Goal: Task Accomplishment & Management: Manage account settings

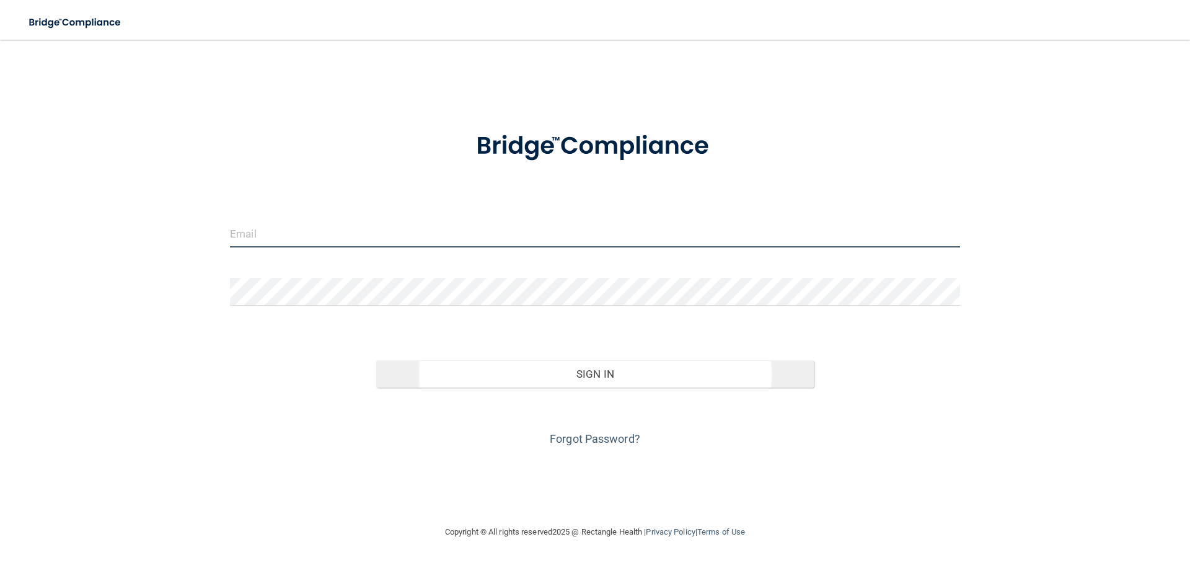
type input "[PERSON_NAME][EMAIL_ADDRESS][DOMAIN_NAME]"
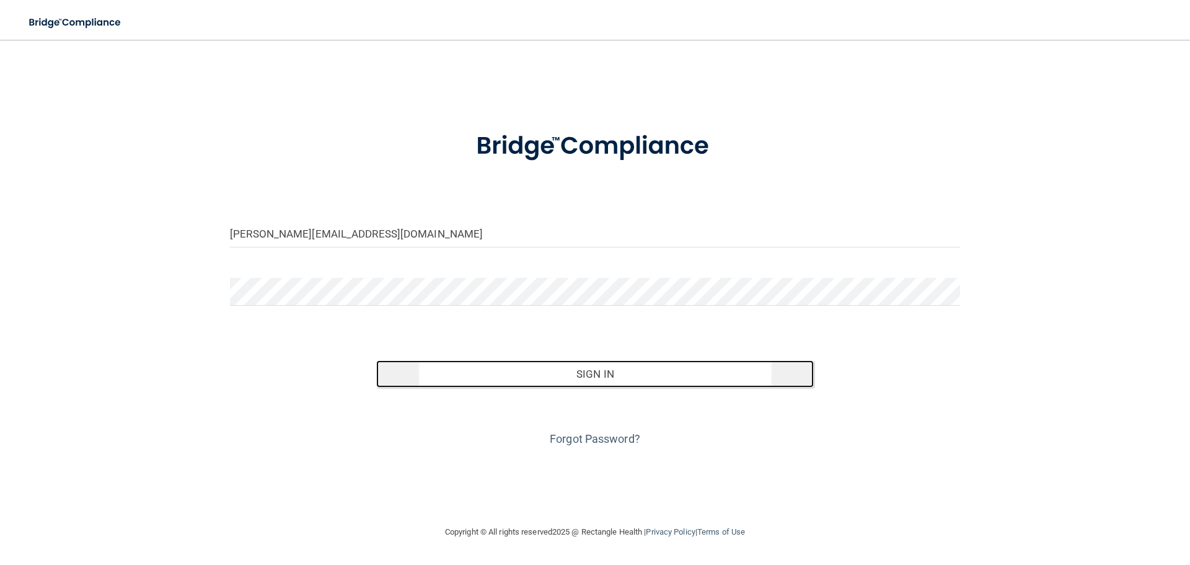
click at [606, 368] on button "Sign In" at bounding box center [595, 373] width 438 height 27
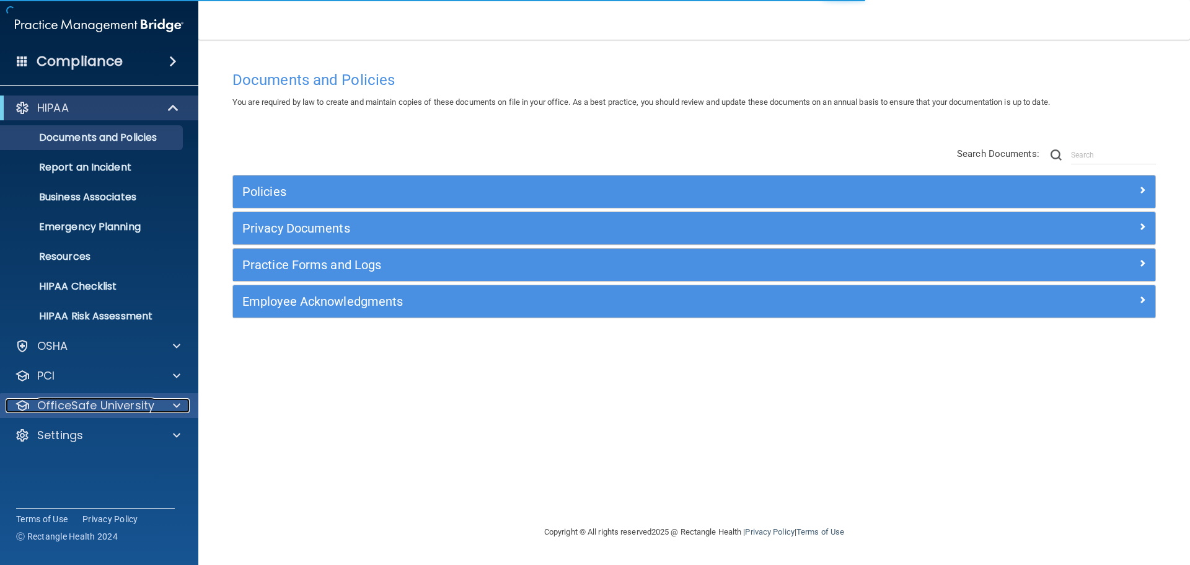
click at [69, 404] on p "OfficeSafe University" at bounding box center [95, 405] width 117 height 15
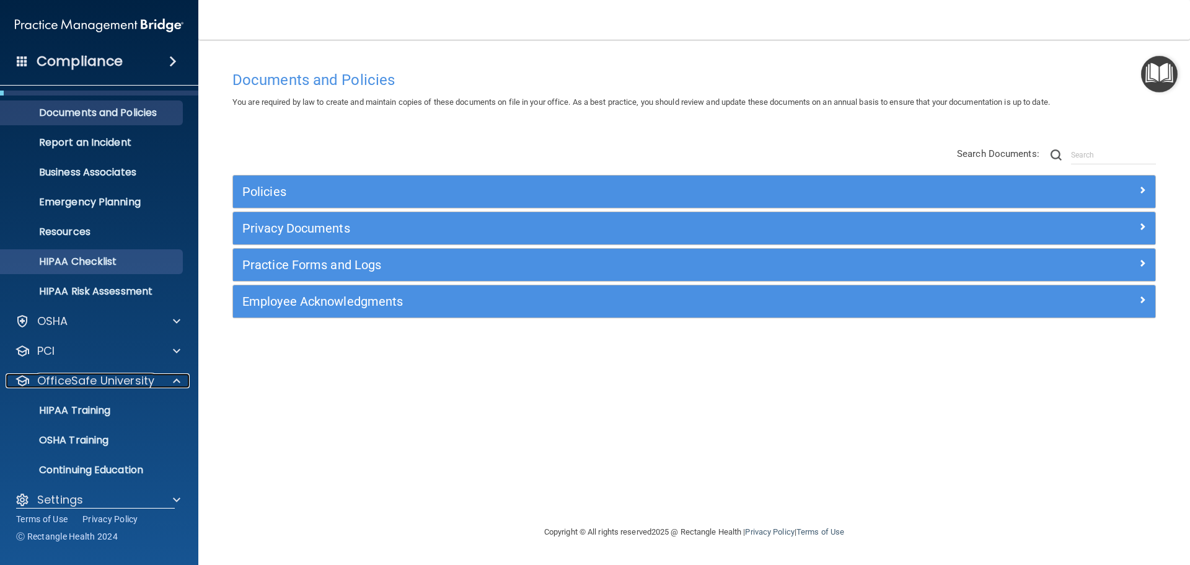
scroll to position [39, 0]
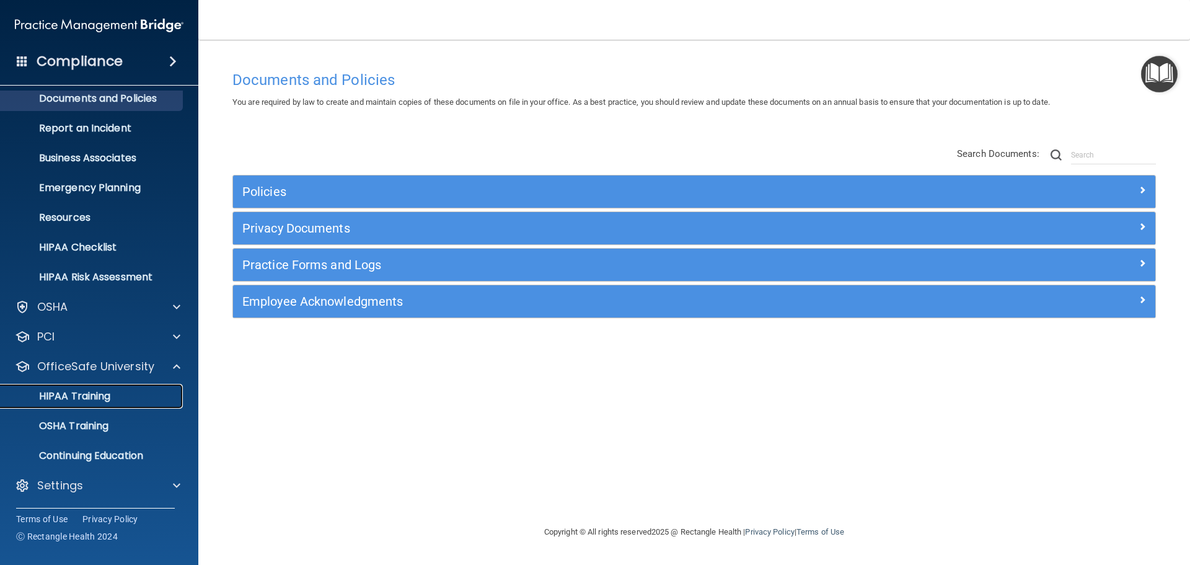
click at [74, 396] on p "HIPAA Training" at bounding box center [59, 396] width 102 height 12
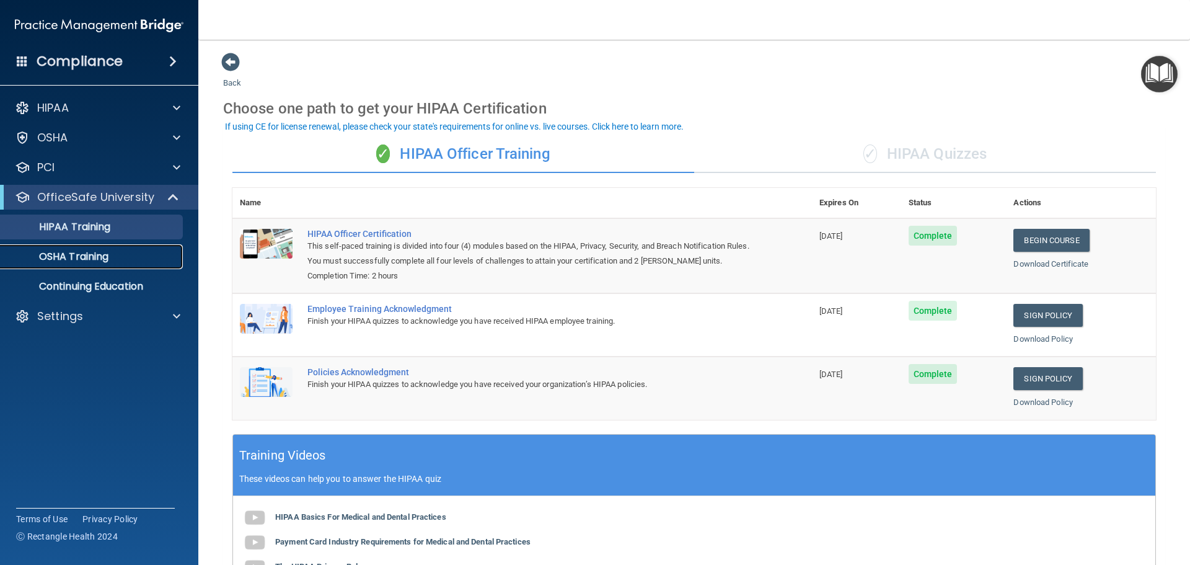
click at [54, 261] on p "OSHA Training" at bounding box center [58, 256] width 100 height 12
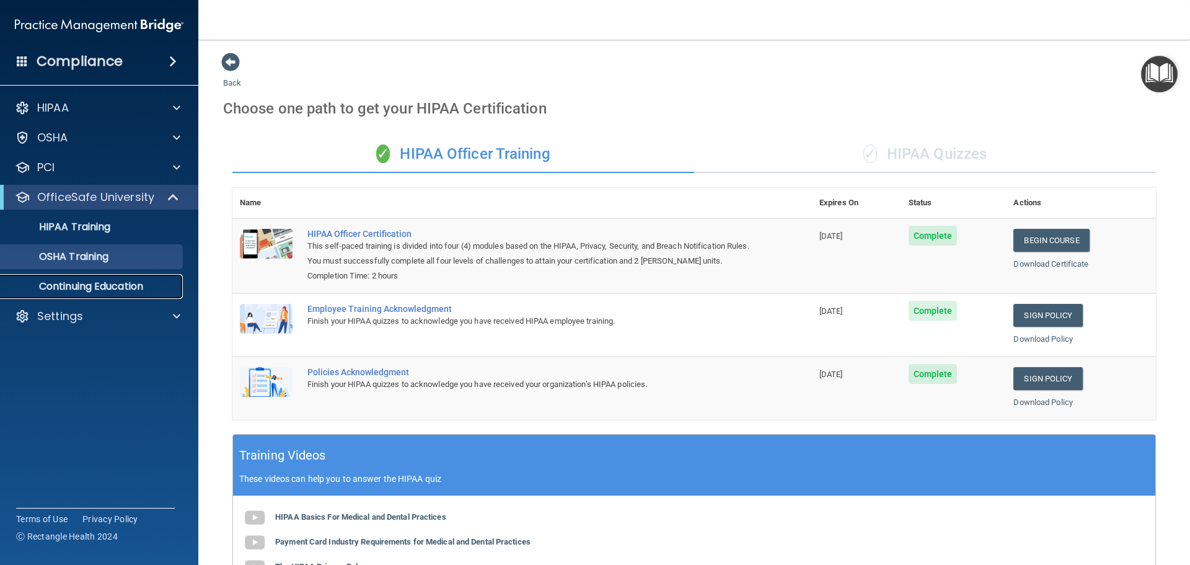
click at [112, 288] on p "Continuing Education" at bounding box center [92, 286] width 169 height 12
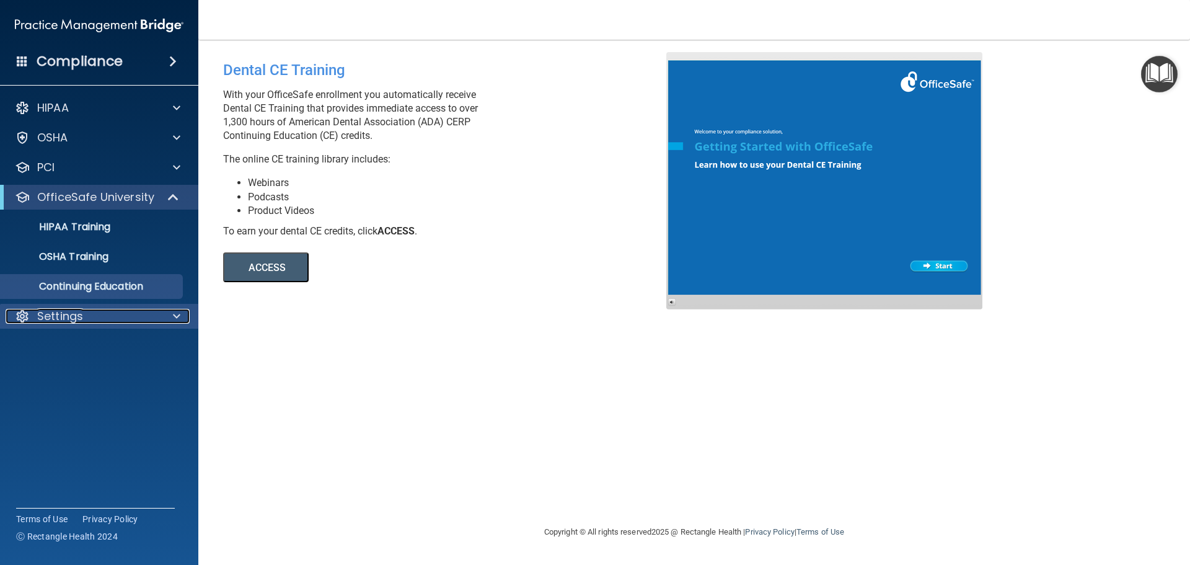
click at [83, 314] on div "Settings" at bounding box center [83, 316] width 154 height 15
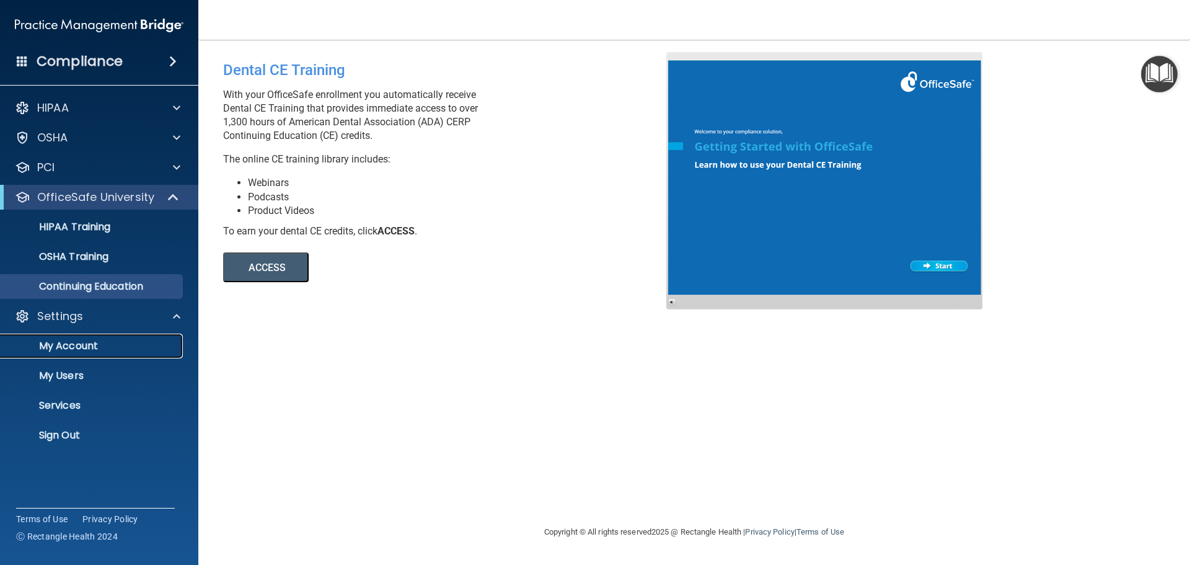
click at [94, 350] on p "My Account" at bounding box center [92, 346] width 169 height 12
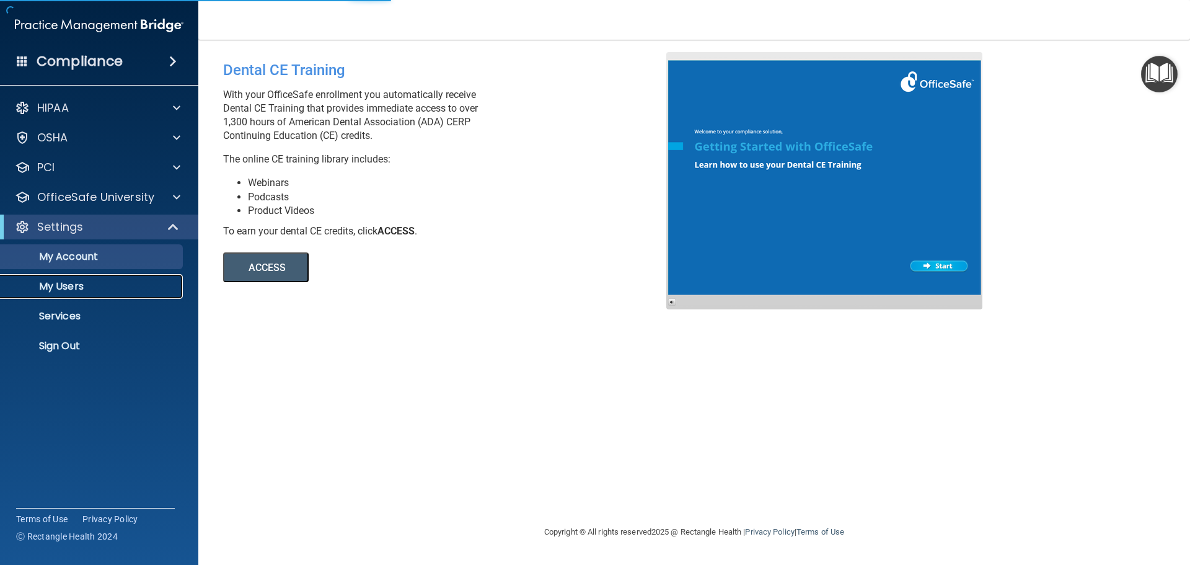
click at [91, 286] on p "My Users" at bounding box center [92, 286] width 169 height 12
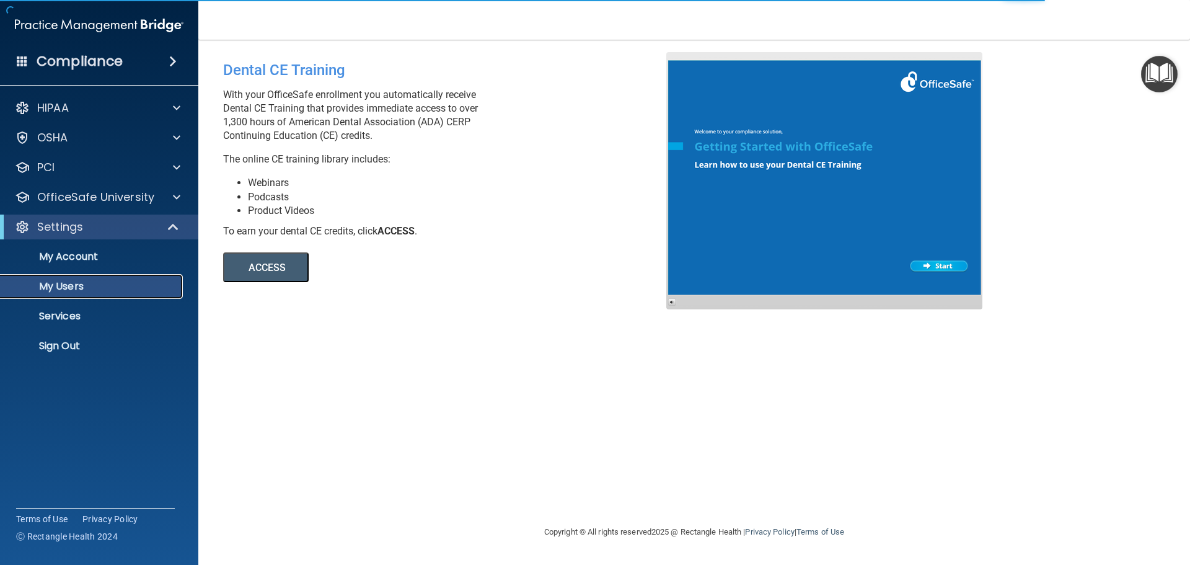
click at [60, 291] on p "My Users" at bounding box center [92, 286] width 169 height 12
select select "20"
